Goal: Transaction & Acquisition: Obtain resource

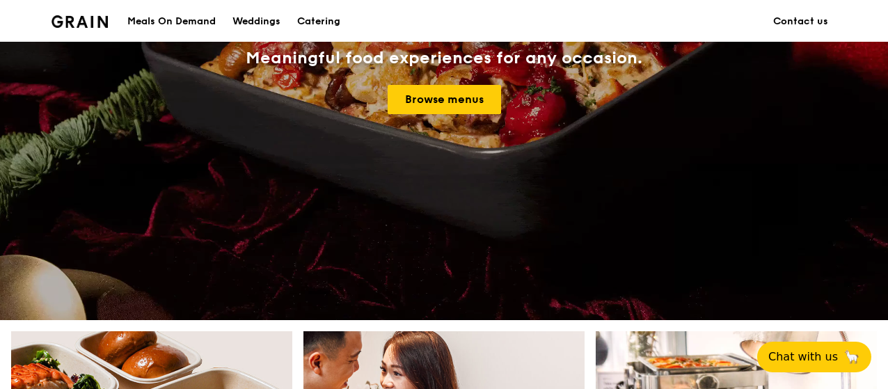
scroll to position [209, 0]
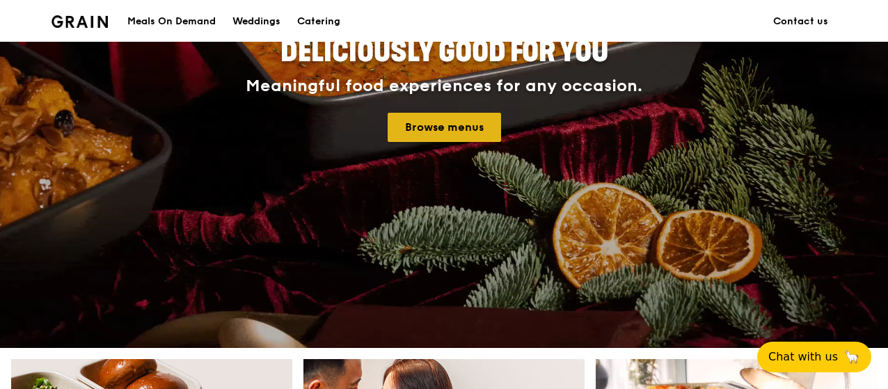
click at [451, 130] on link "Browse menus" at bounding box center [443, 127] width 113 height 29
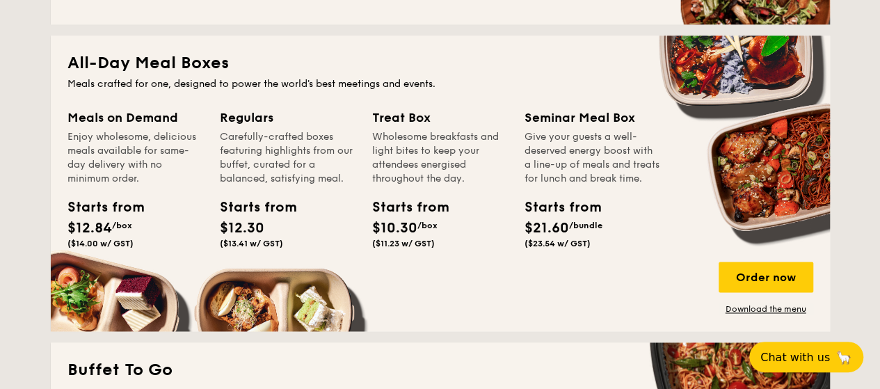
scroll to position [904, 0]
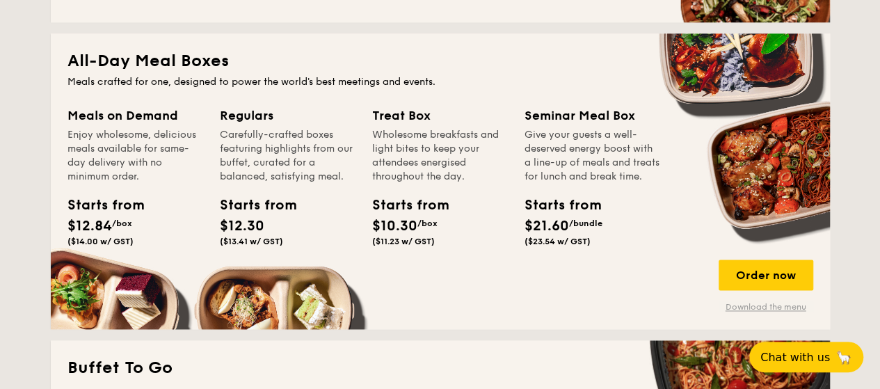
click at [767, 310] on link "Download the menu" at bounding box center [766, 306] width 95 height 11
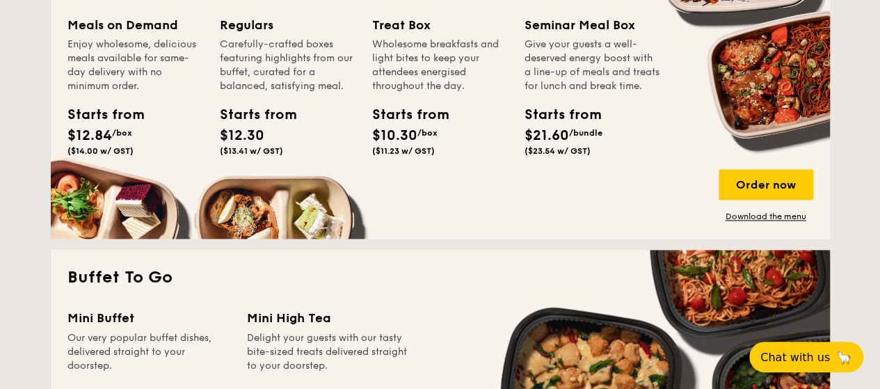
scroll to position [974, 0]
